Goal: Task Accomplishment & Management: Manage account settings

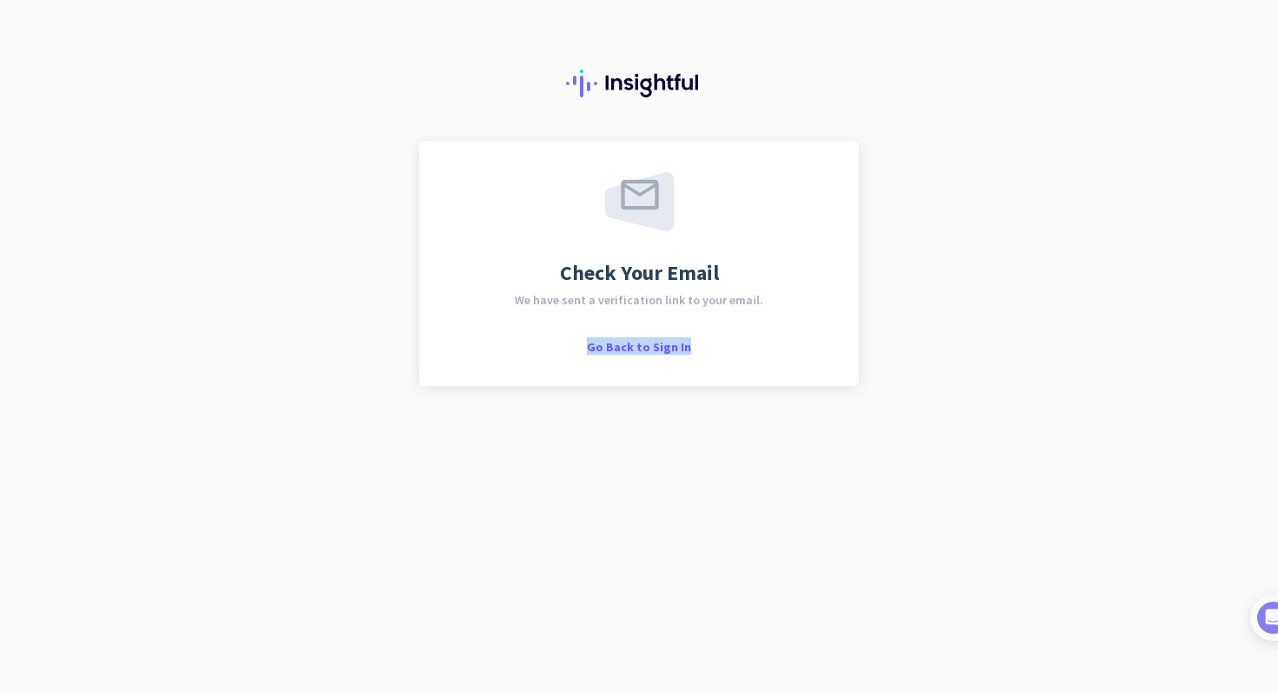
drag, startPoint x: 677, startPoint y: 322, endPoint x: 694, endPoint y: 347, distance: 30.6
click at [694, 347] on div "Check Your Email We have sent a verification link to your email. Go Back to Sig…" at bounding box center [638, 263] width 377 height 183
click at [634, 343] on span "Go Back to Sign In" at bounding box center [639, 347] width 104 height 16
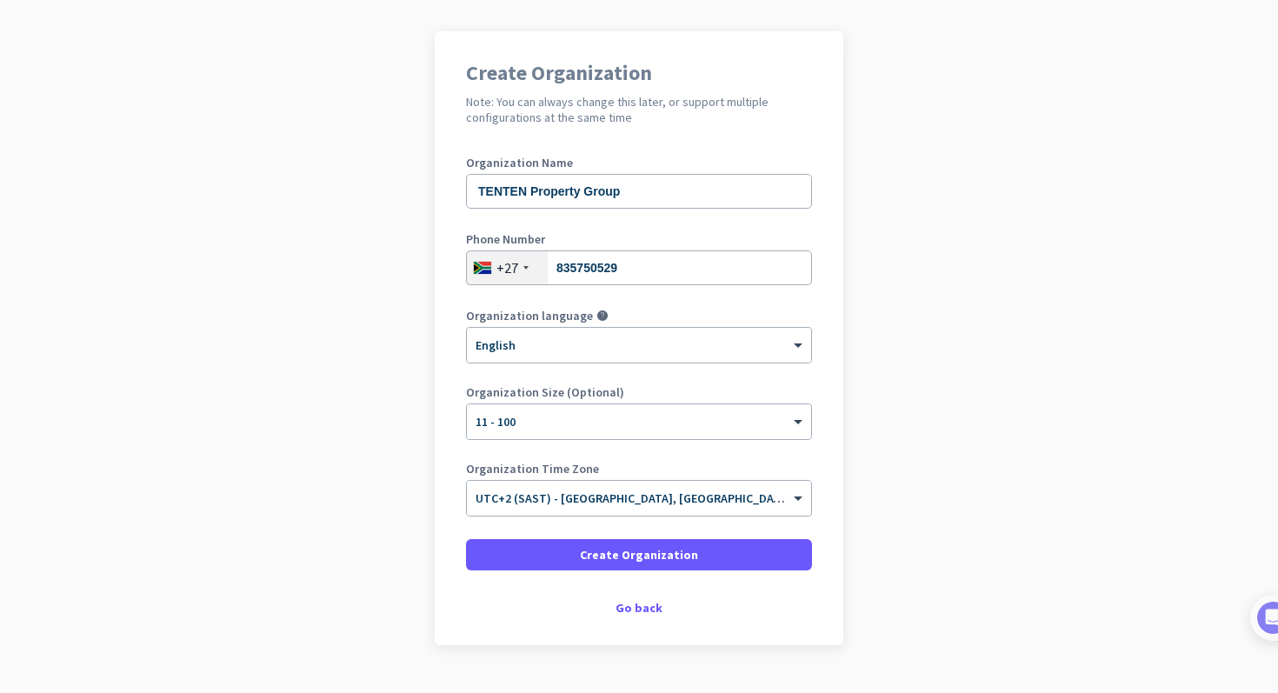
scroll to position [142, 0]
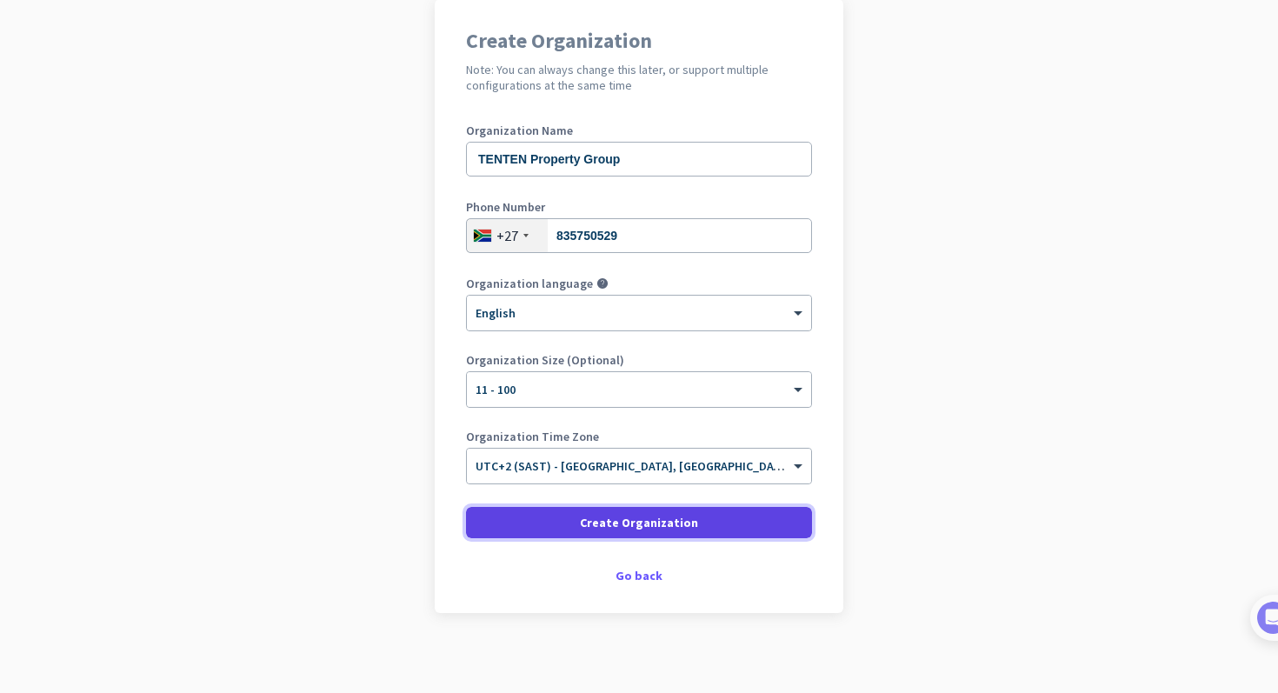
click at [628, 524] on span "Create Organization" at bounding box center [639, 522] width 118 height 17
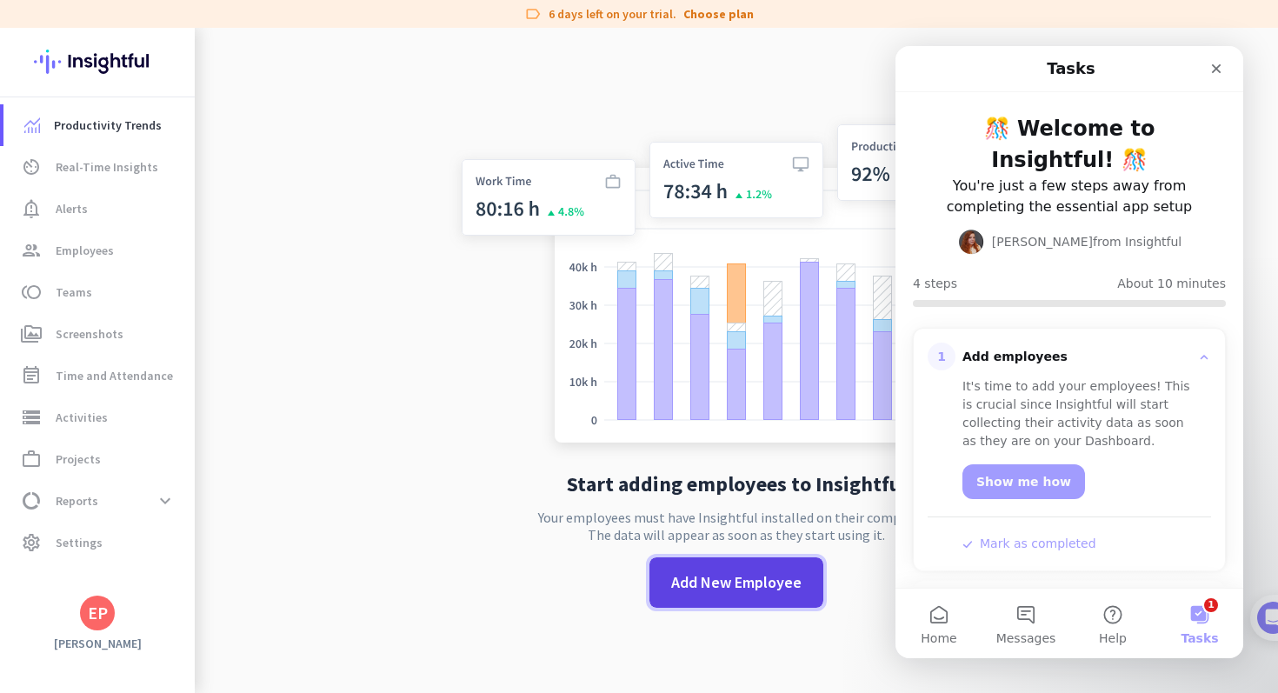
click at [731, 586] on span "Add New Employee" at bounding box center [736, 582] width 130 height 23
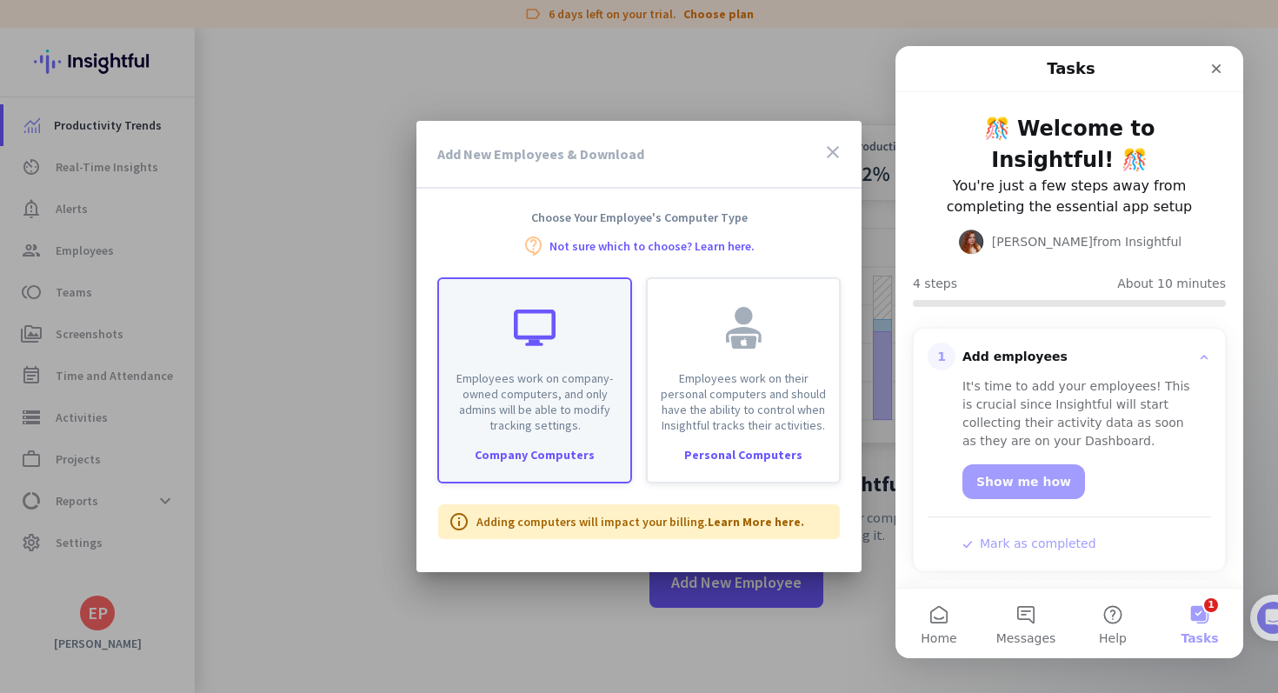
click at [530, 396] on p "Employees work on company-owned computers, and only admins will be able to modi…" at bounding box center [534, 401] width 170 height 63
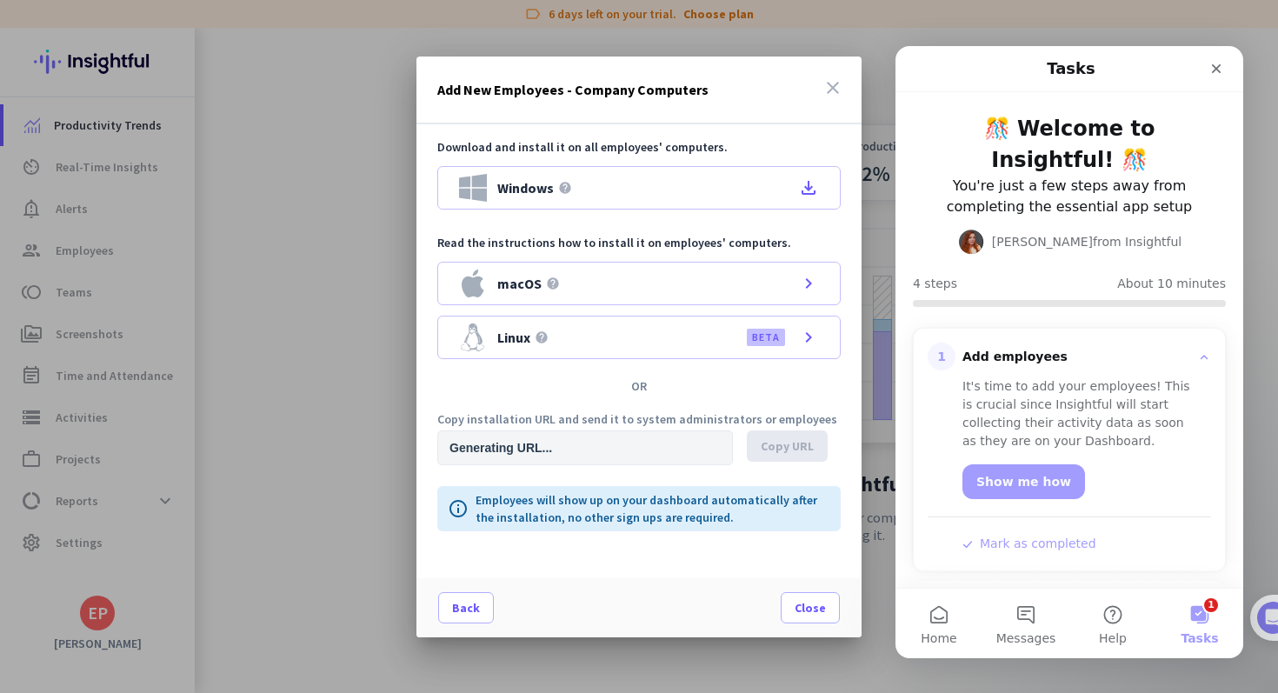
type input "https://app.insightful.io/#/installation/company?token=eyJhbGciOiJIUzI1NiIsInR5…"
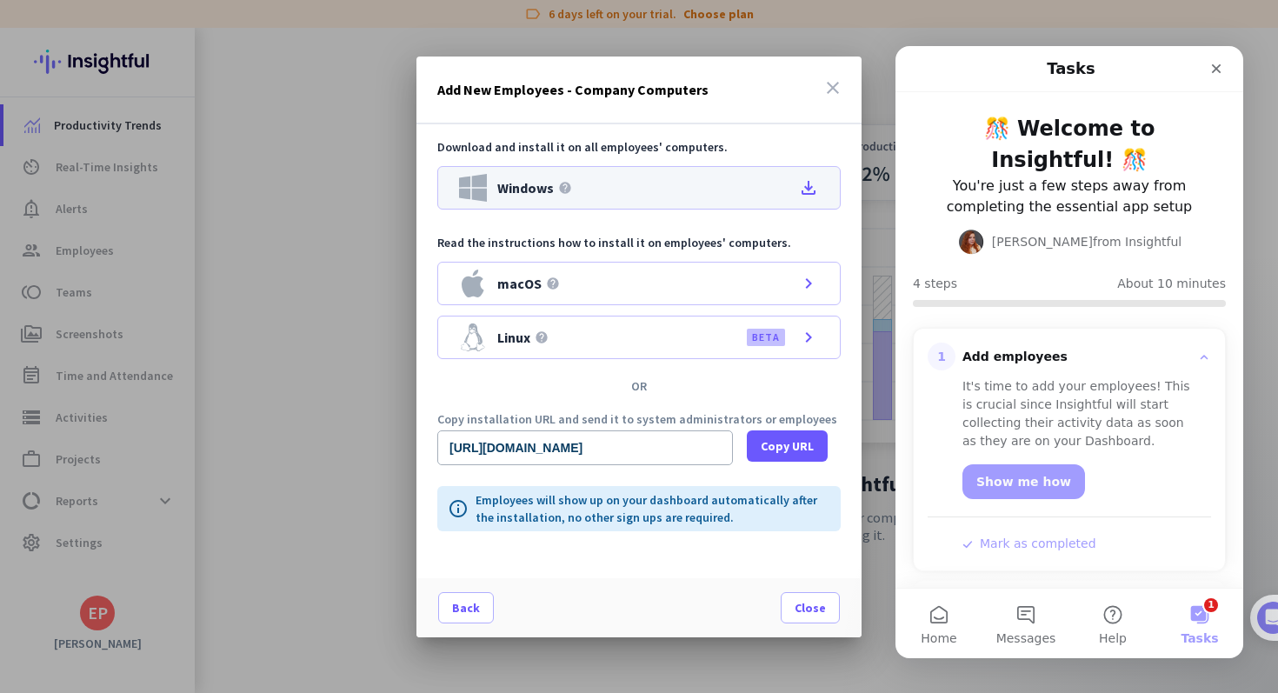
click at [653, 183] on div "Windows help file_download" at bounding box center [638, 187] width 403 height 43
click at [285, 491] on div at bounding box center [639, 346] width 1278 height 693
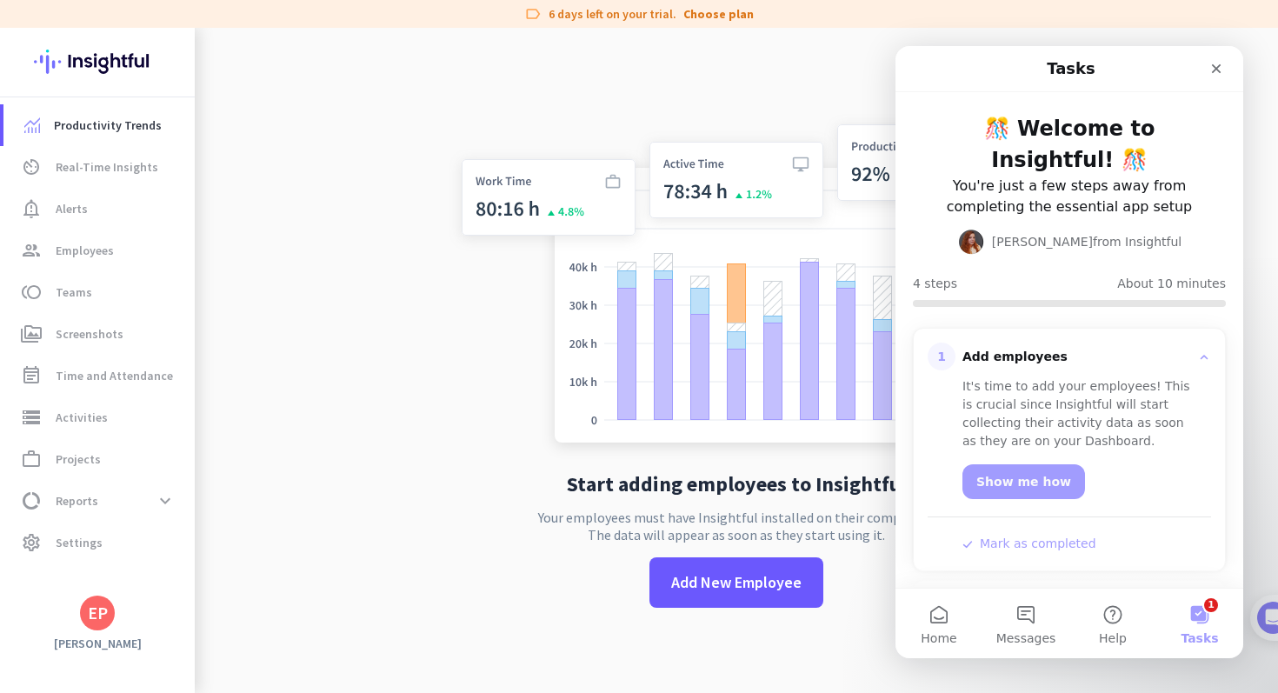
click at [285, 491] on app-no-employees "Start adding employees to Insightful Your employees must have Insightful instal…" at bounding box center [736, 374] width 1083 height 693
click at [1217, 67] on icon "Close" at bounding box center [1217, 69] width 10 height 10
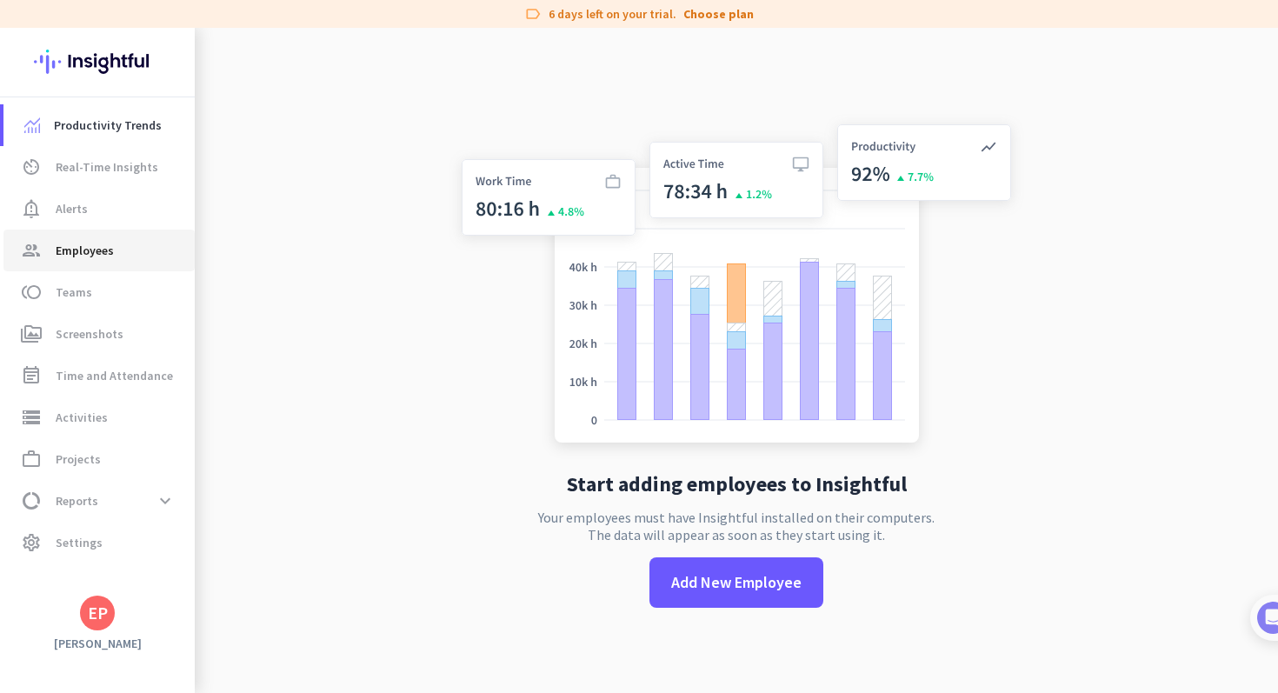
click at [94, 241] on span "Employees" at bounding box center [85, 250] width 58 height 21
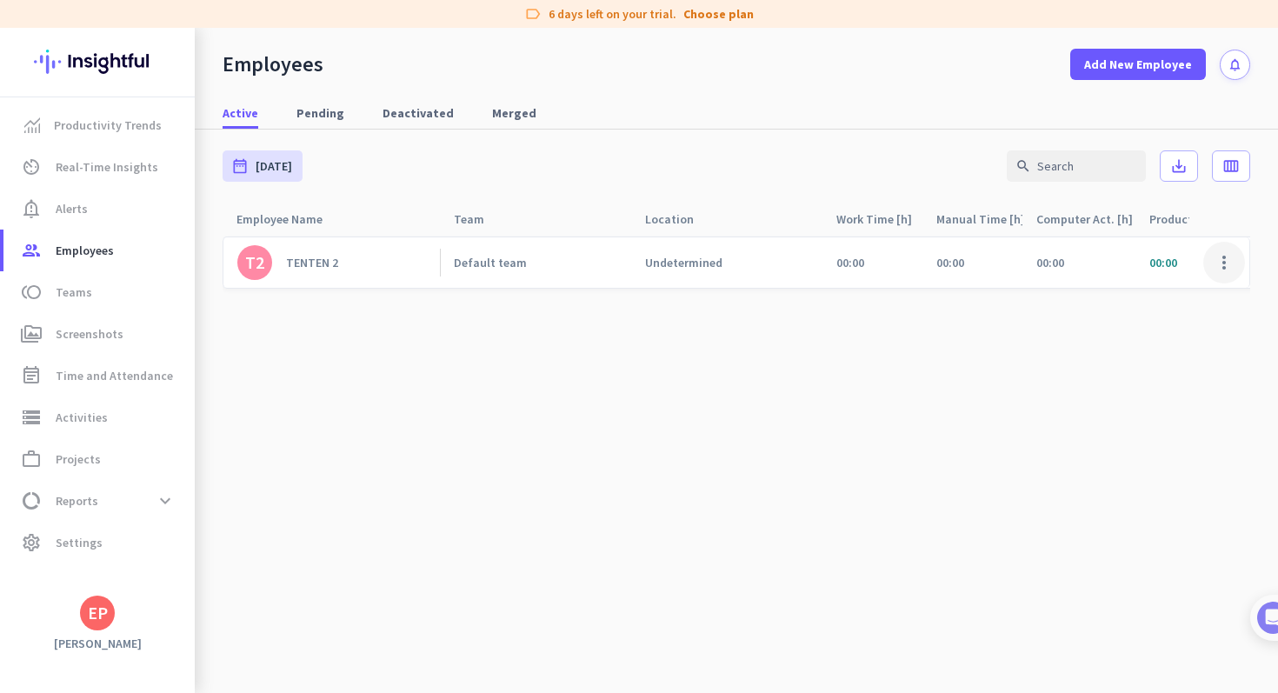
click at [1220, 264] on span at bounding box center [1224, 263] width 42 height 42
click at [1136, 291] on span "Edit" at bounding box center [1127, 299] width 22 height 16
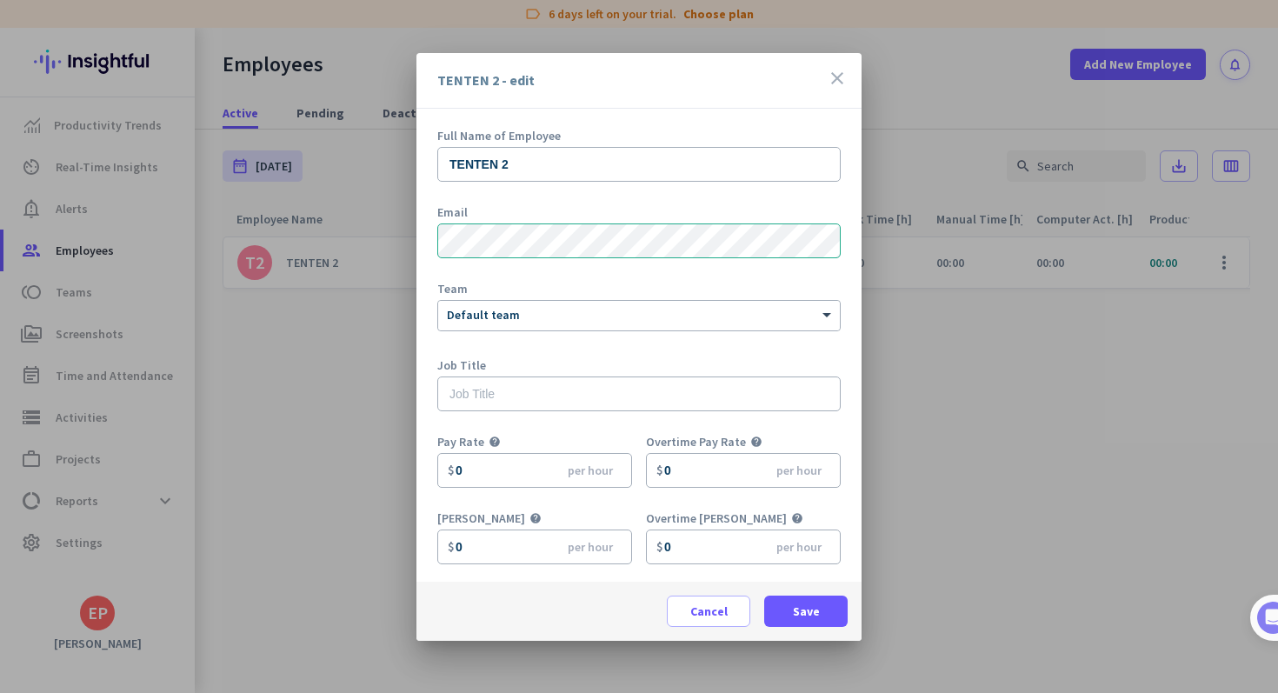
click at [836, 81] on icon "close" at bounding box center [837, 78] width 21 height 21
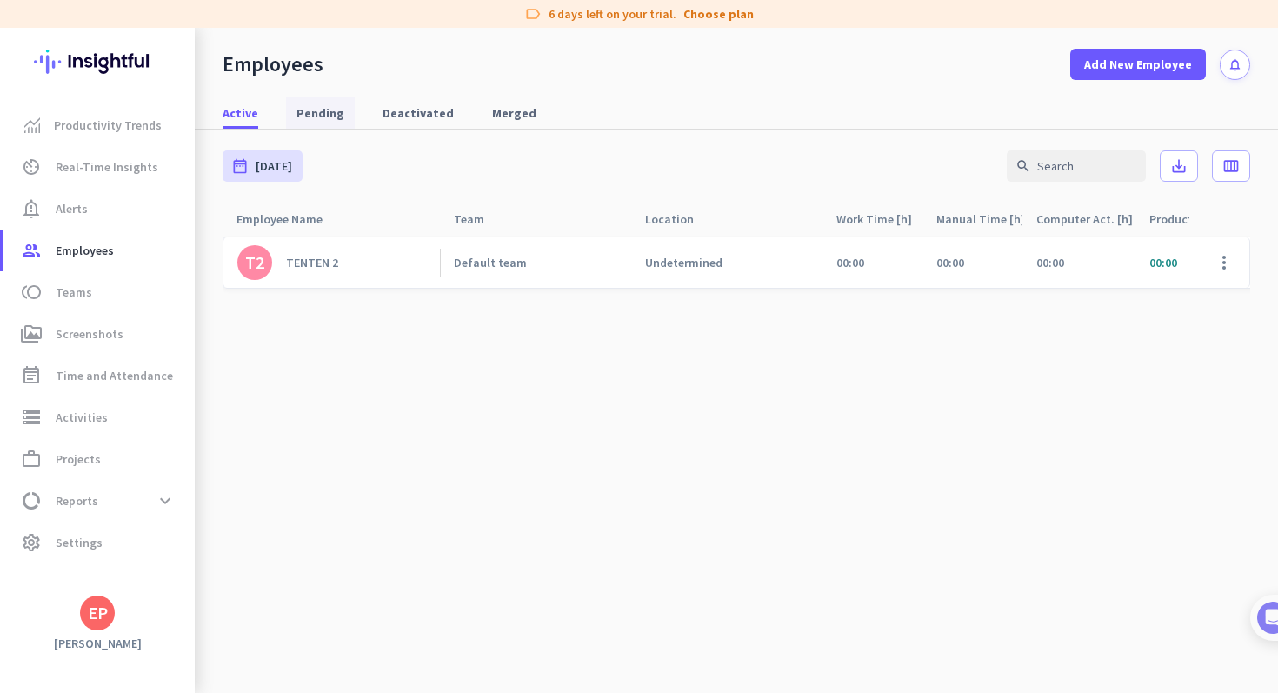
click at [339, 115] on link "Pending" at bounding box center [320, 112] width 69 height 31
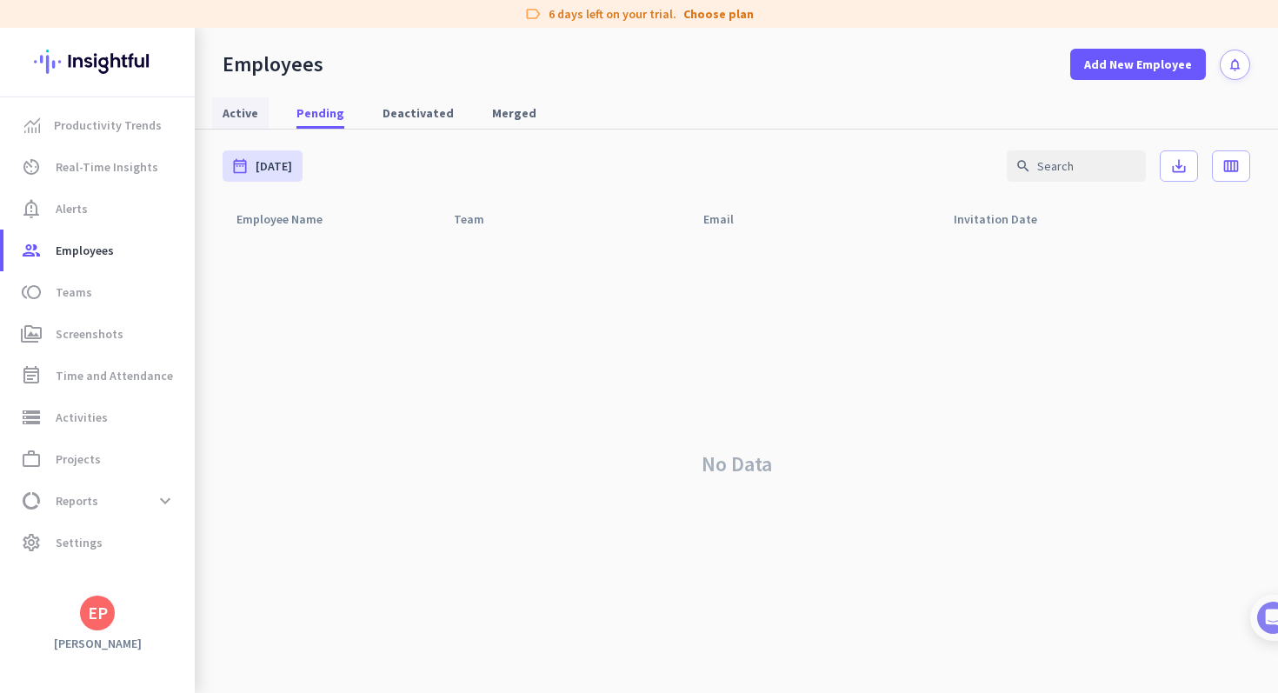
click at [260, 110] on link "Active" at bounding box center [240, 112] width 56 height 31
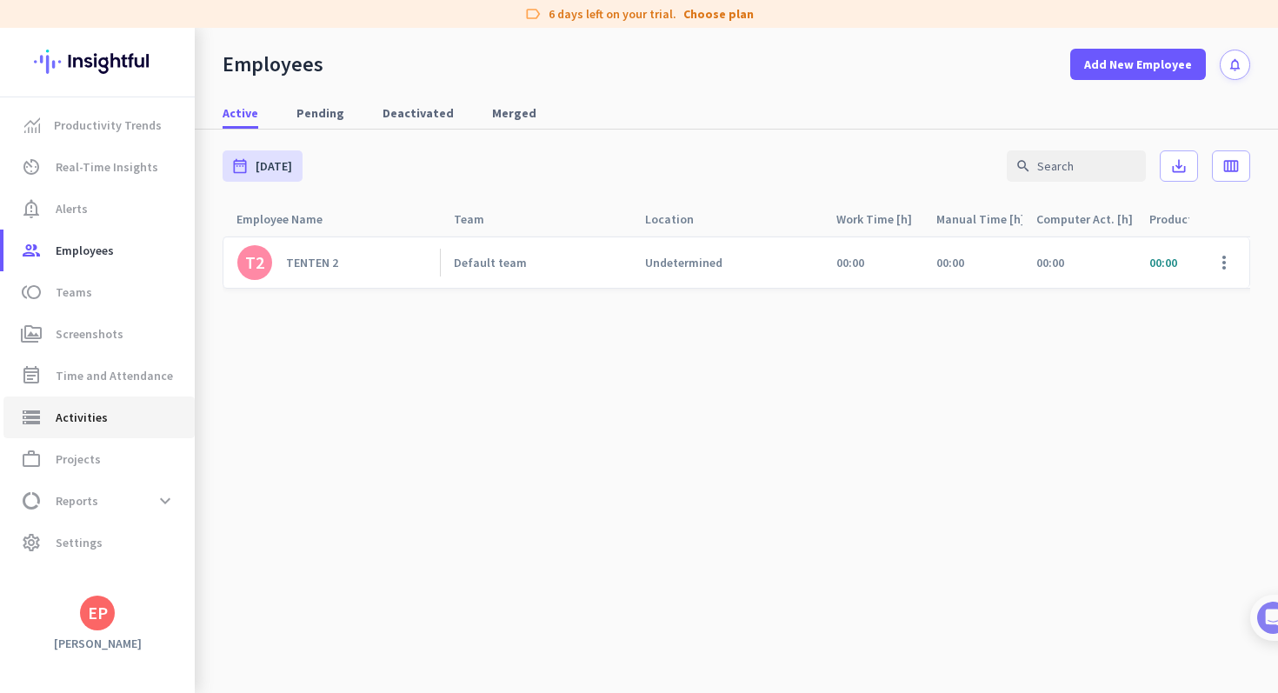
click at [83, 411] on span "Activities" at bounding box center [82, 417] width 52 height 21
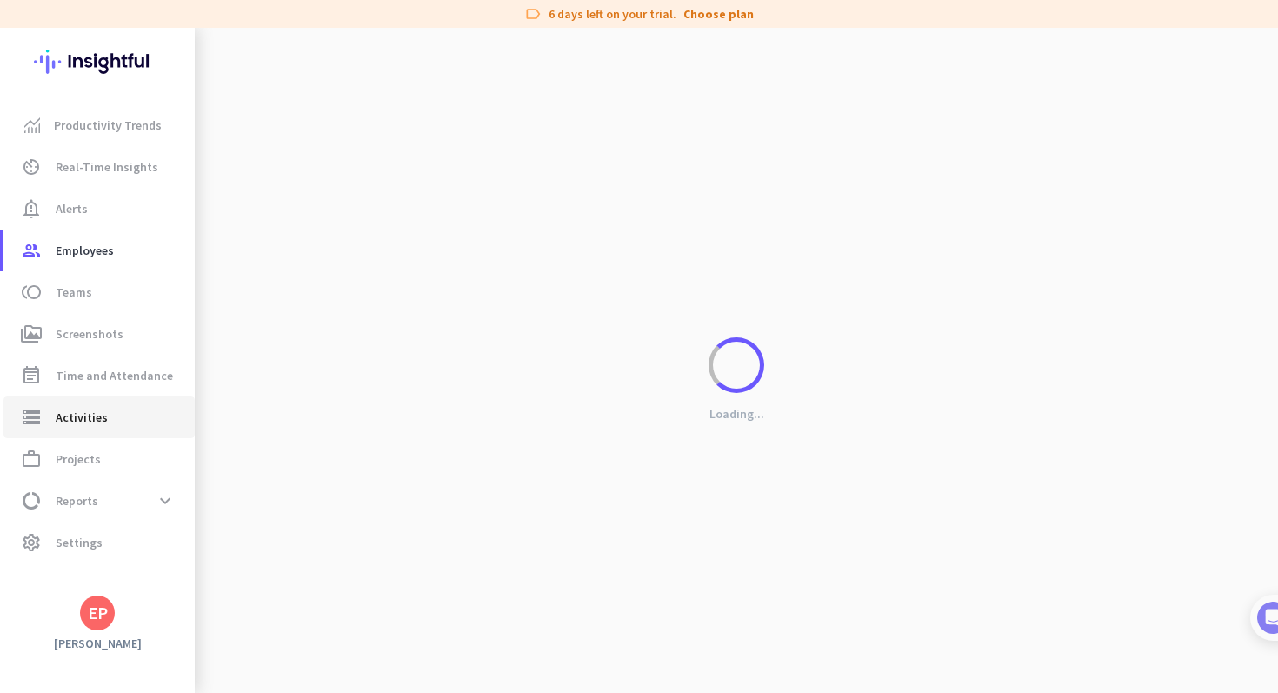
type input "Mon, Oct 6"
